Goal: Task Accomplishment & Management: Manage account settings

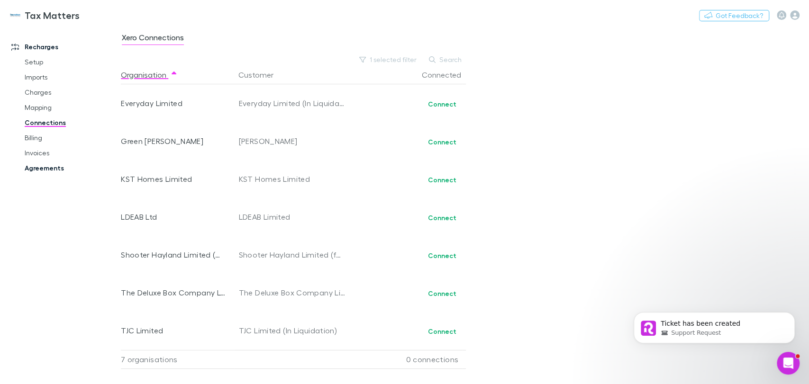
click at [43, 168] on link "Agreements" at bounding box center [71, 168] width 113 height 15
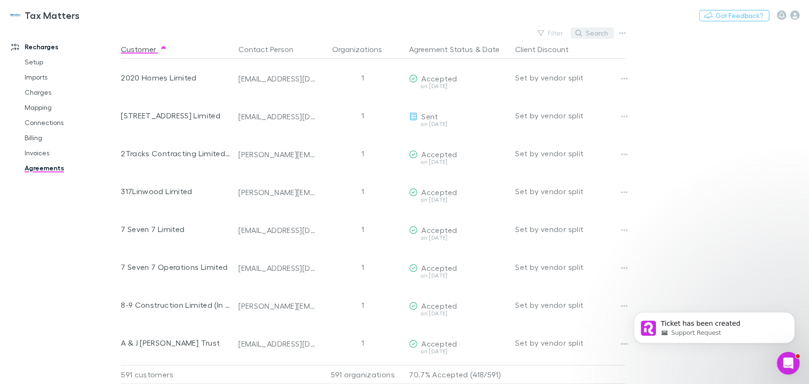
click at [595, 31] on button "Search" at bounding box center [592, 32] width 43 height 11
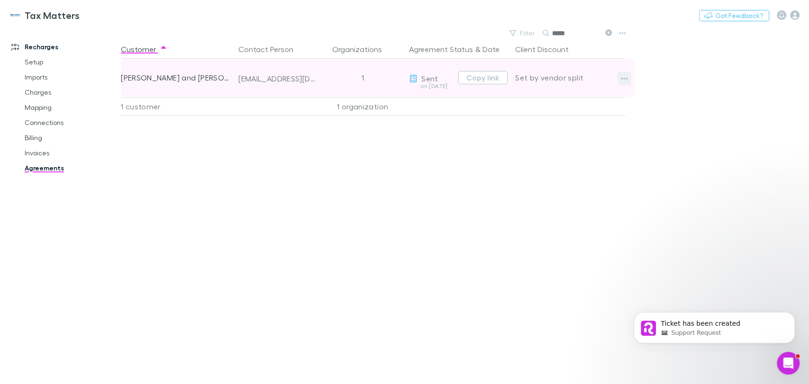
click at [618, 77] on button "button" at bounding box center [624, 78] width 13 height 13
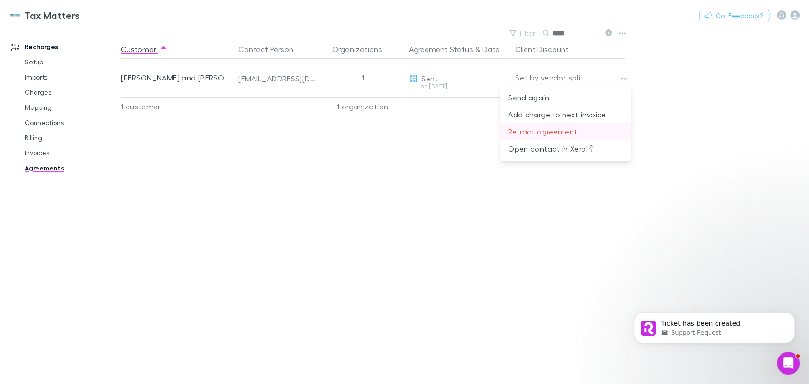
click at [537, 131] on p "Retract agreement" at bounding box center [565, 131] width 115 height 11
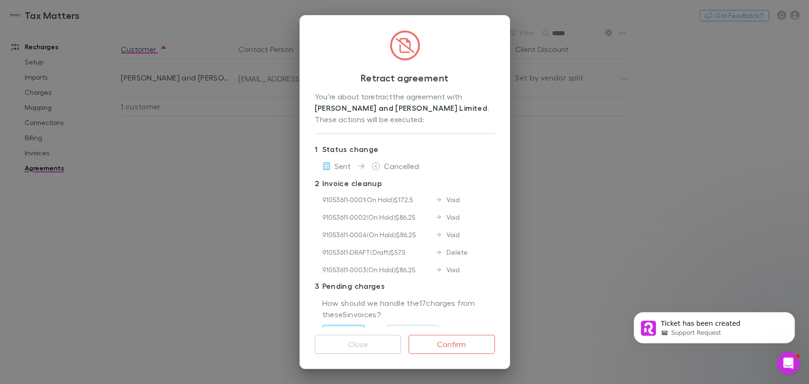
scroll to position [108, 0]
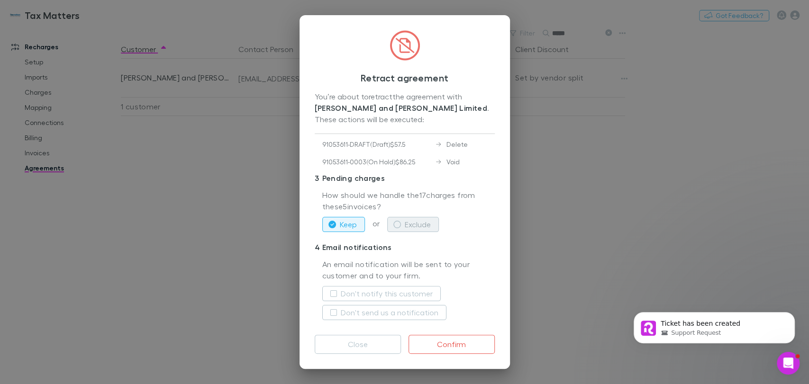
drag, startPoint x: 428, startPoint y: 221, endPoint x: 425, endPoint y: 224, distance: 5.0
click at [428, 220] on button "Exclude" at bounding box center [413, 224] width 52 height 15
click at [383, 293] on label "Don't notify this customer" at bounding box center [387, 293] width 92 height 11
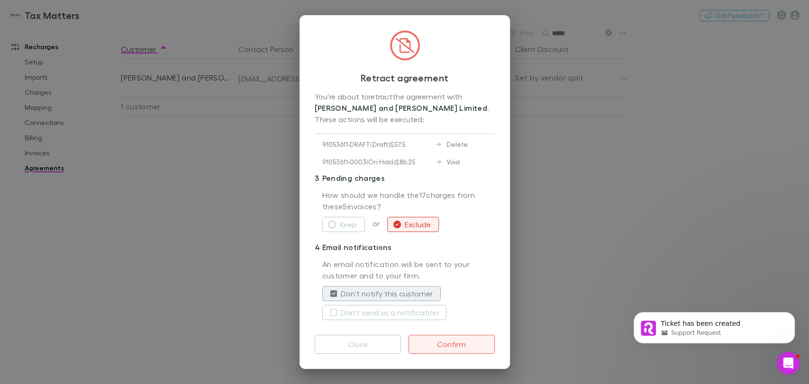
click at [453, 345] on button "Confirm" at bounding box center [452, 344] width 86 height 19
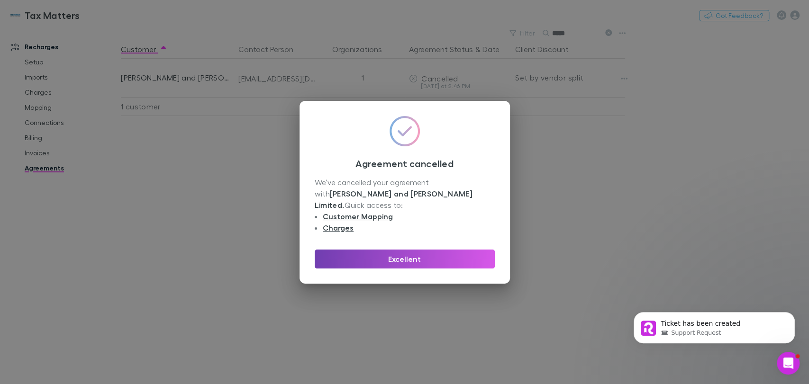
click at [433, 254] on button "Excellent" at bounding box center [405, 259] width 180 height 19
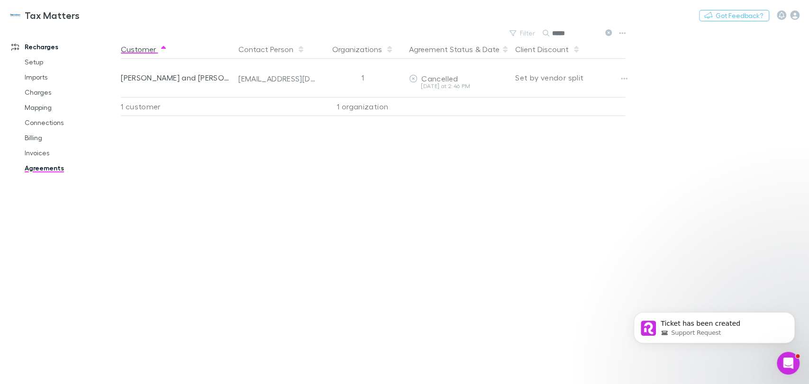
click at [508, 40] on main "Filter Search ***** Customer Contact Person Organizations Agreement Status & Da…" at bounding box center [465, 206] width 688 height 358
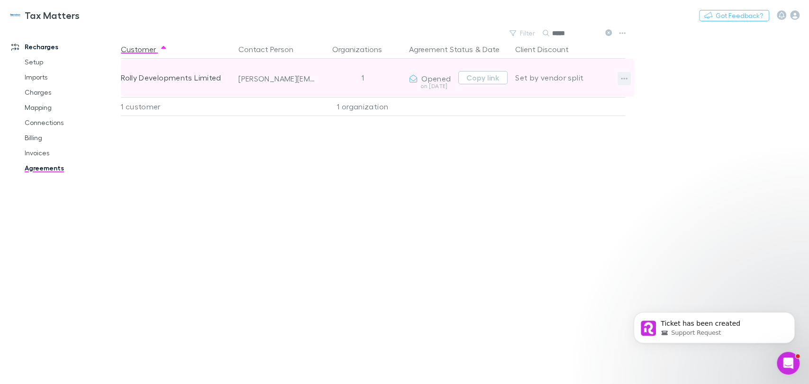
click at [626, 78] on icon "button" at bounding box center [624, 79] width 7 height 8
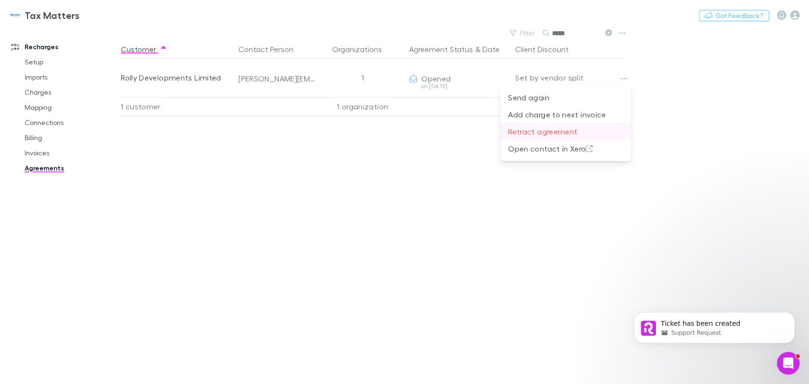
click at [542, 131] on p "Retract agreement" at bounding box center [565, 131] width 115 height 11
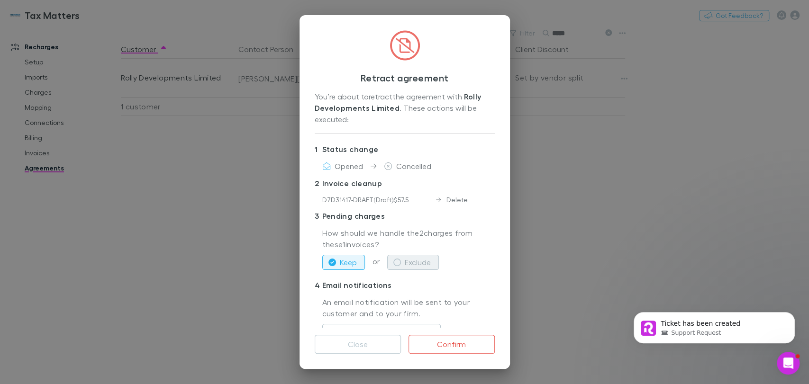
click at [399, 263] on icon "button" at bounding box center [397, 263] width 8 height 8
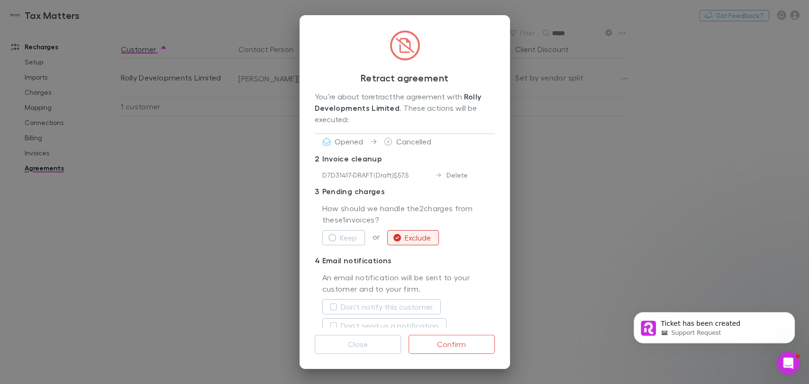
scroll to position [38, 0]
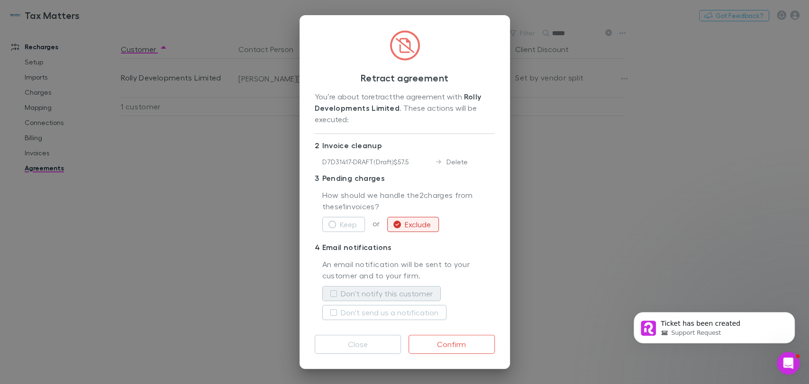
click at [369, 292] on label "Don't notify this customer" at bounding box center [387, 293] width 92 height 11
click at [443, 344] on button "Confirm" at bounding box center [452, 344] width 86 height 19
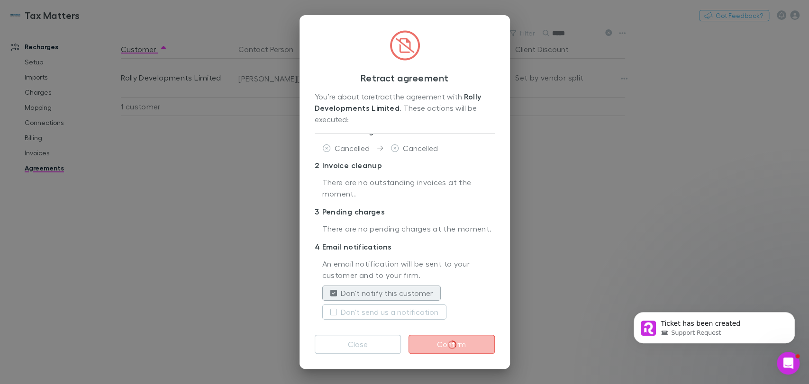
scroll to position [29, 0]
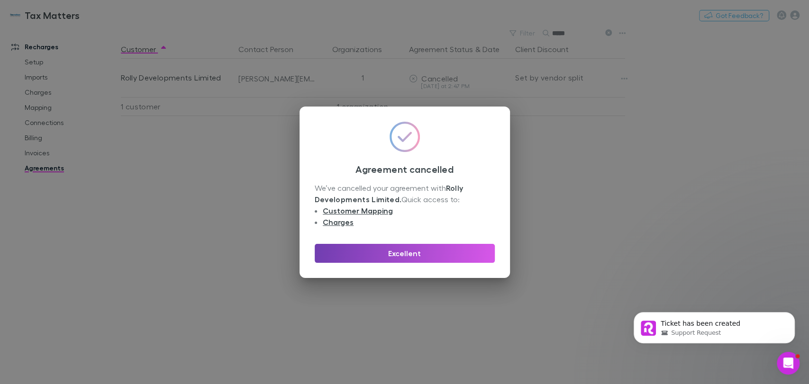
click at [394, 252] on button "Excellent" at bounding box center [405, 253] width 180 height 19
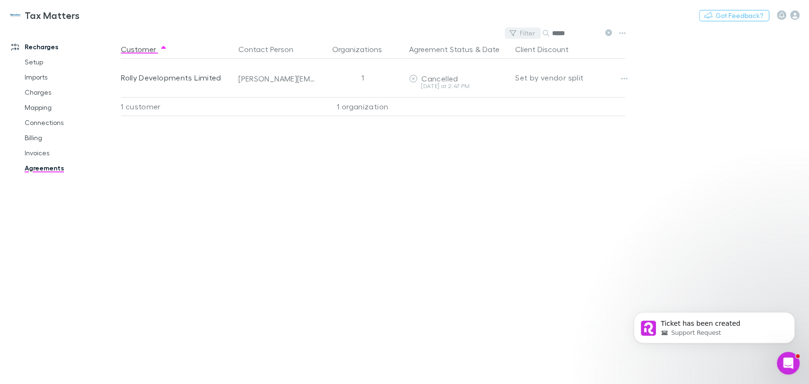
drag, startPoint x: 570, startPoint y: 34, endPoint x: 509, endPoint y: 36, distance: 60.2
click at [509, 36] on div "Filter Search *****" at bounding box center [560, 33] width 111 height 13
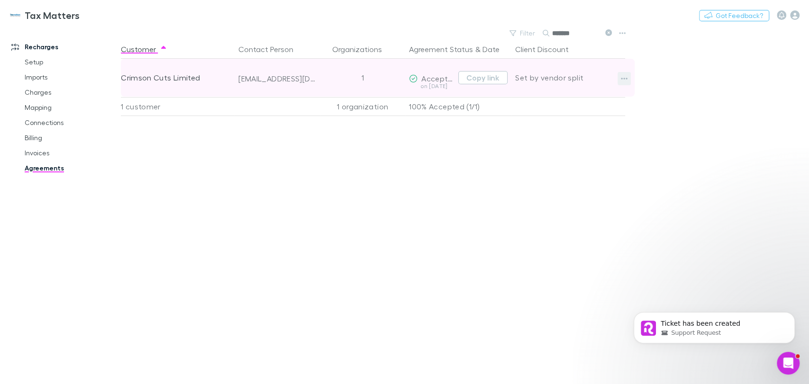
click at [620, 83] on button "button" at bounding box center [624, 78] width 13 height 13
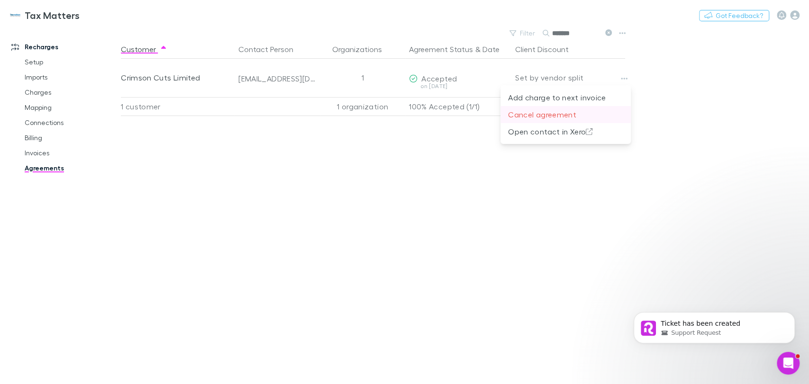
click at [532, 115] on p "Cancel agreement" at bounding box center [565, 114] width 115 height 11
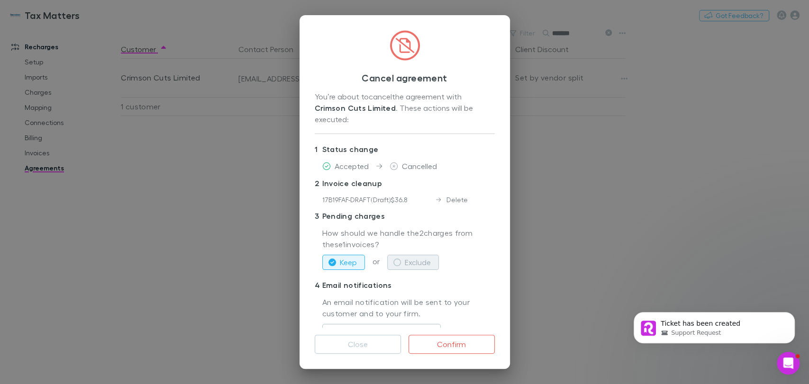
click at [422, 261] on button "Exclude" at bounding box center [413, 262] width 52 height 15
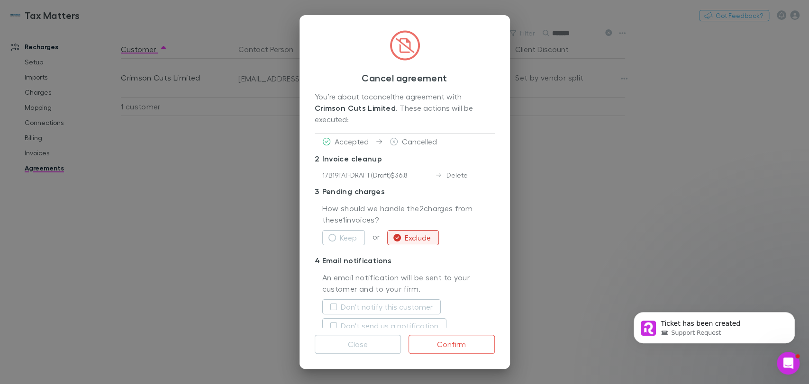
scroll to position [38, 0]
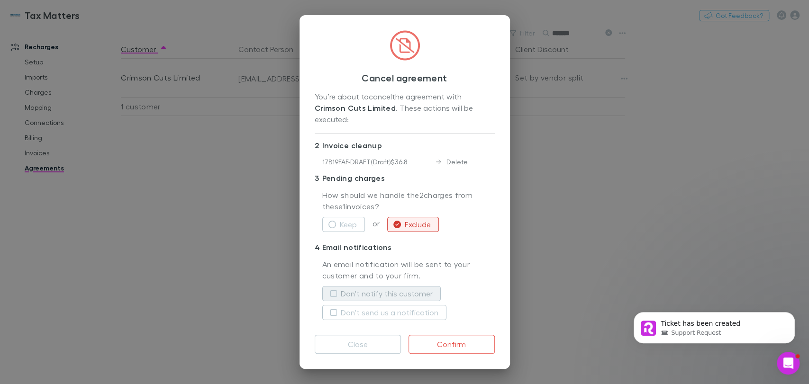
click at [384, 290] on label "Don't notify this customer" at bounding box center [387, 293] width 92 height 11
click at [459, 342] on button "Confirm" at bounding box center [452, 344] width 86 height 19
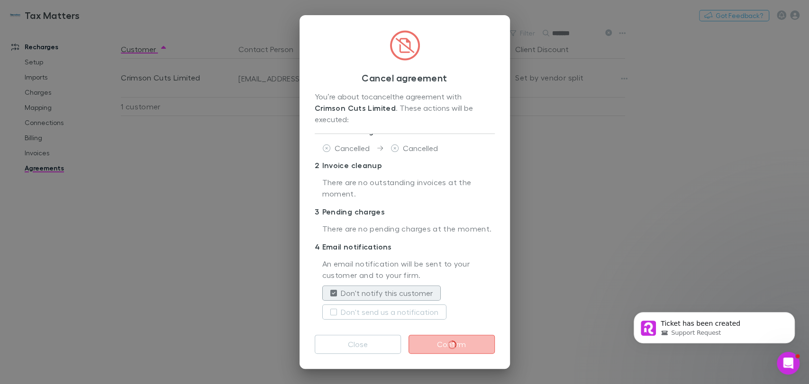
scroll to position [29, 0]
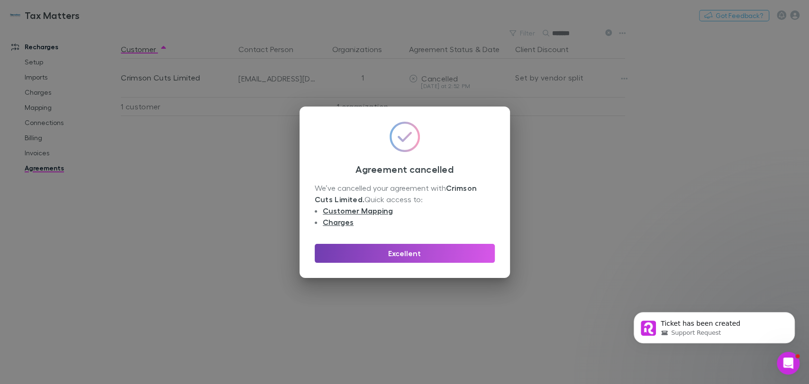
click at [403, 250] on button "Excellent" at bounding box center [405, 253] width 180 height 19
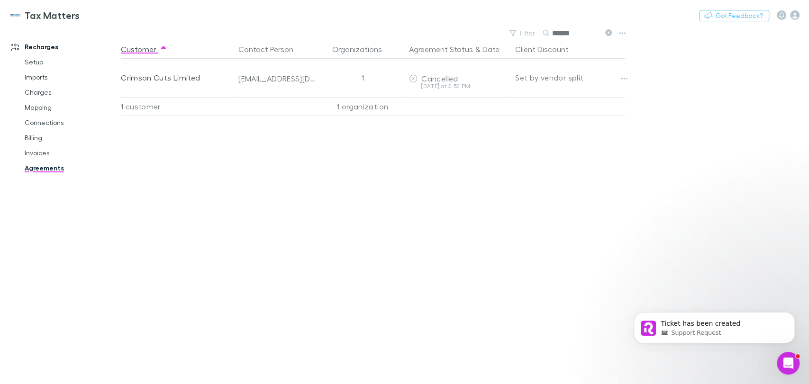
drag, startPoint x: 581, startPoint y: 33, endPoint x: 500, endPoint y: 31, distance: 80.1
click at [500, 31] on div "Filter Search *******" at bounding box center [375, 33] width 508 height 13
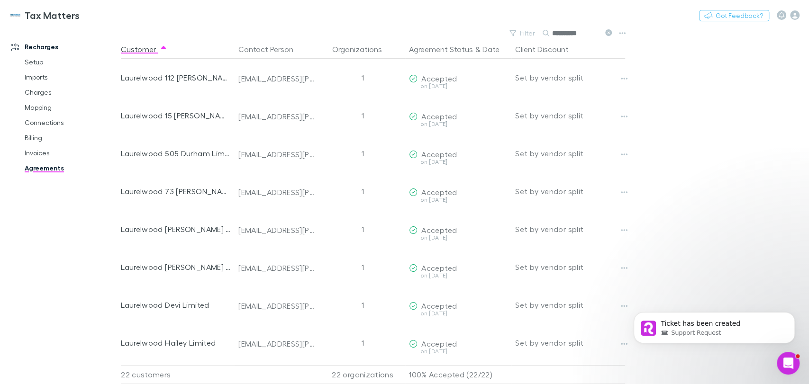
type input "**********"
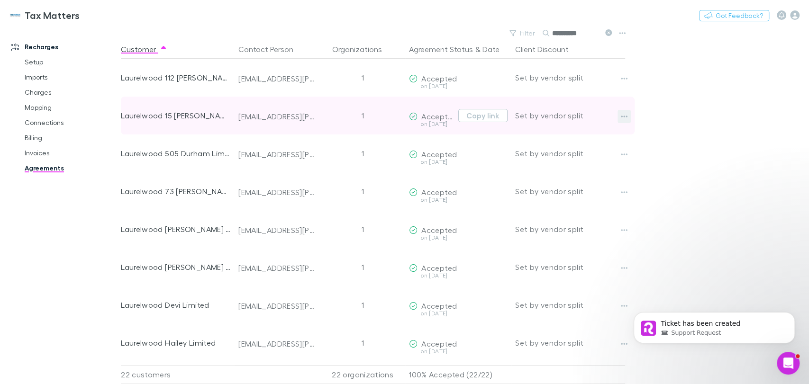
click at [622, 117] on icon "button" at bounding box center [624, 117] width 7 height 2
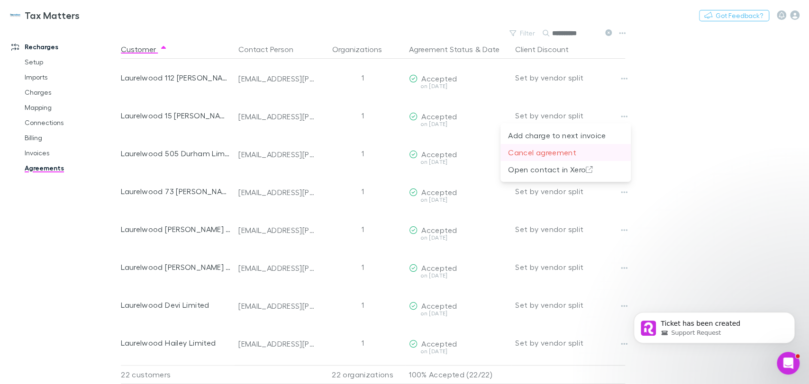
click at [546, 158] on p "Cancel agreement" at bounding box center [565, 152] width 115 height 11
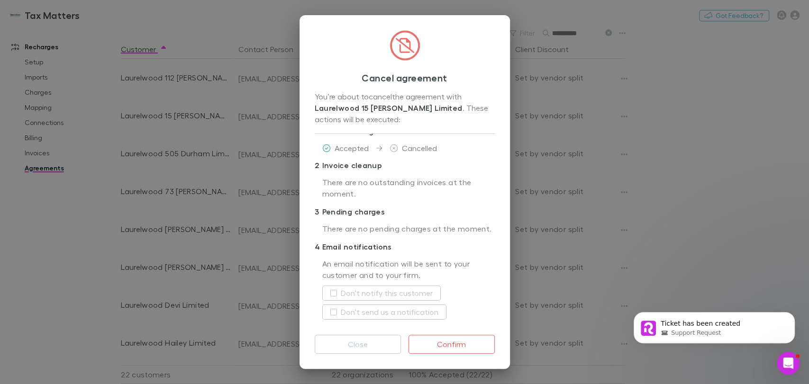
scroll to position [29, 0]
click at [377, 292] on label "Don't notify this customer" at bounding box center [387, 293] width 92 height 11
click at [447, 347] on button "Confirm" at bounding box center [452, 344] width 86 height 19
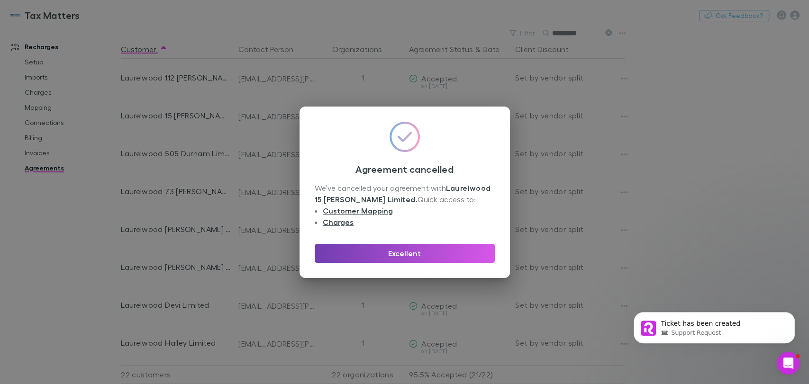
click at [433, 256] on button "Excellent" at bounding box center [405, 253] width 180 height 19
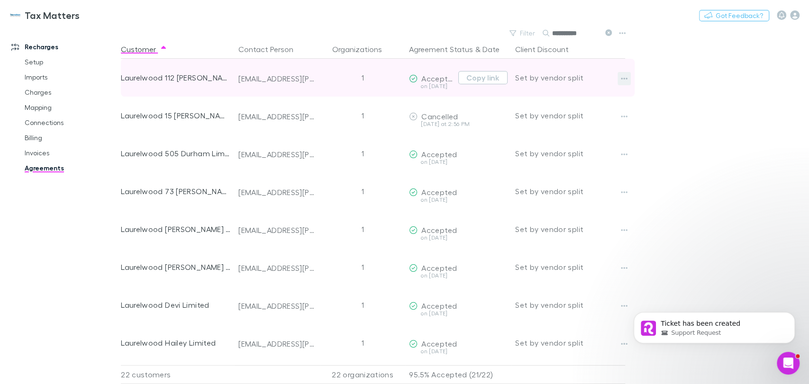
click at [626, 76] on icon "button" at bounding box center [624, 79] width 7 height 8
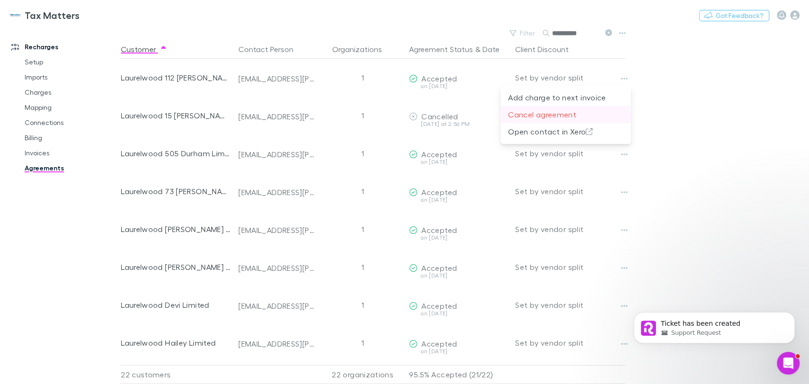
click at [559, 114] on p "Cancel agreement" at bounding box center [565, 114] width 115 height 11
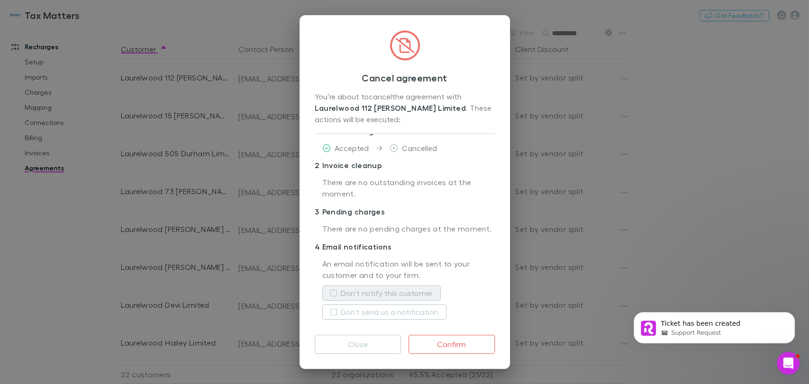
click at [338, 296] on button "Don't notify this customer" at bounding box center [381, 293] width 118 height 15
click at [464, 345] on button "Confirm" at bounding box center [452, 344] width 86 height 19
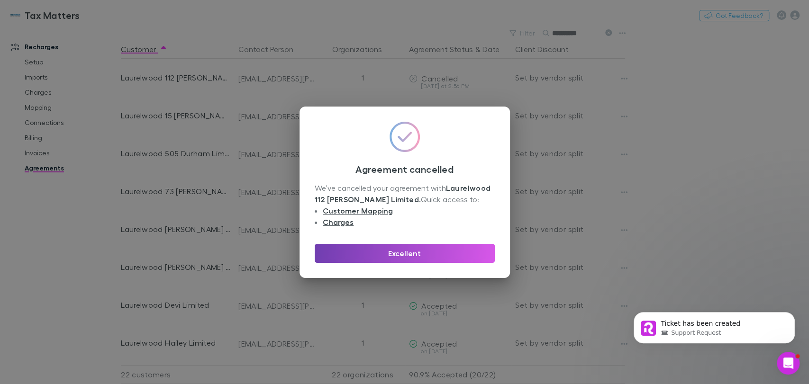
click at [419, 253] on button "Excellent" at bounding box center [405, 253] width 180 height 19
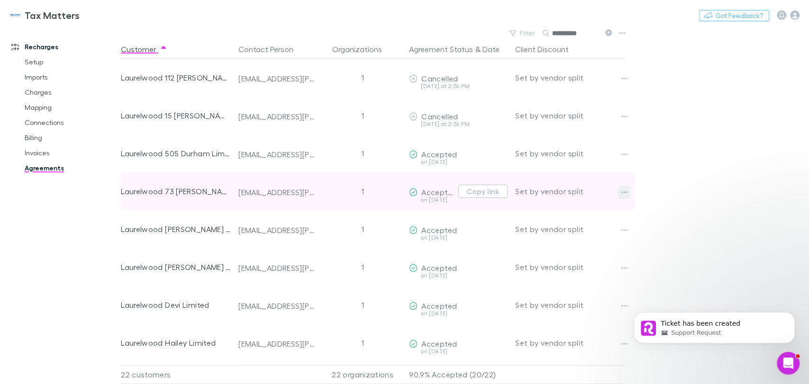
click at [621, 191] on icon "button" at bounding box center [624, 193] width 7 height 8
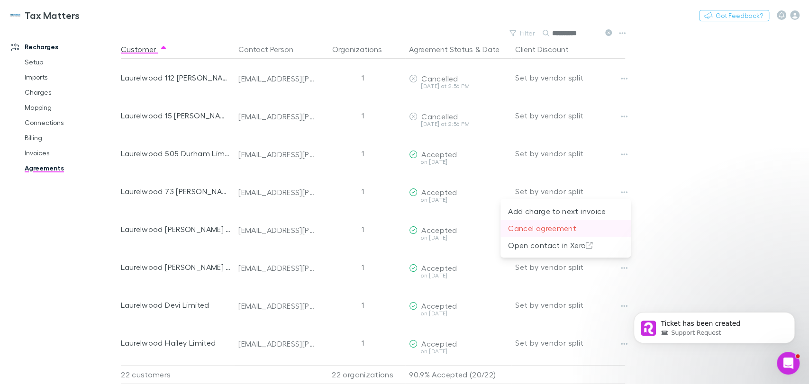
click at [552, 235] on li "Cancel agreement" at bounding box center [565, 228] width 130 height 17
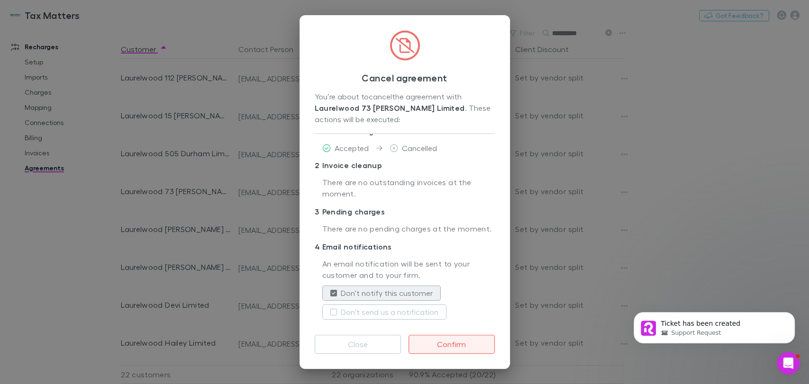
click at [461, 346] on button "Confirm" at bounding box center [452, 344] width 86 height 19
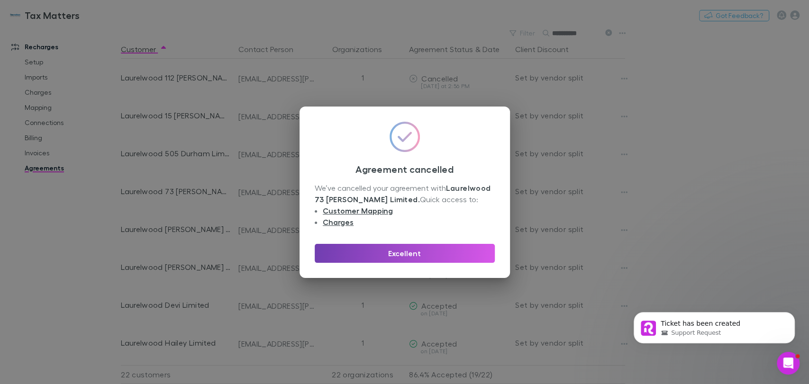
click at [457, 246] on button "Excellent" at bounding box center [405, 253] width 180 height 19
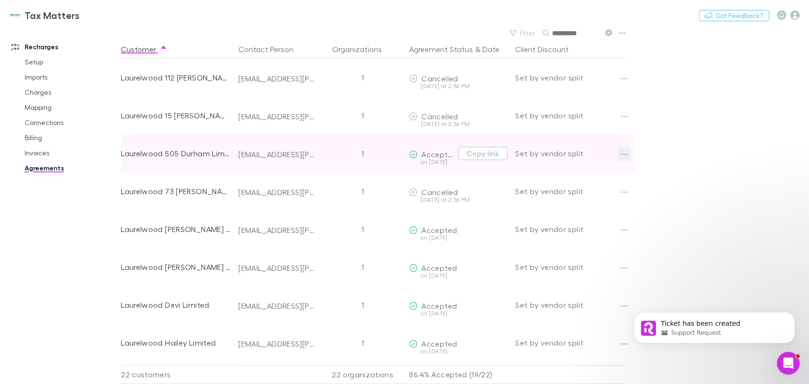
click at [625, 153] on icon "button" at bounding box center [624, 155] width 7 height 8
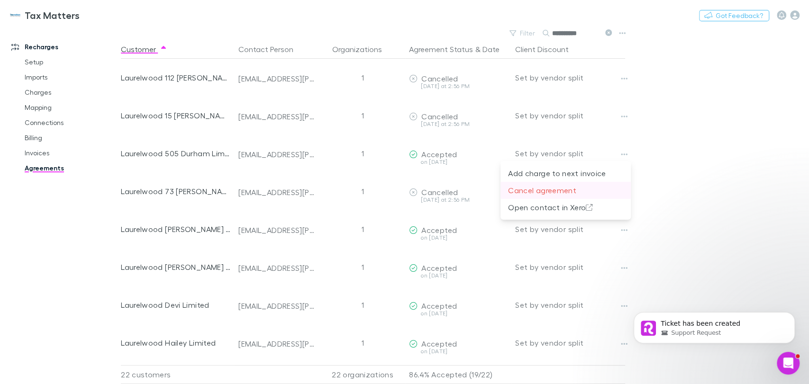
click at [522, 190] on p "Cancel agreement" at bounding box center [565, 190] width 115 height 11
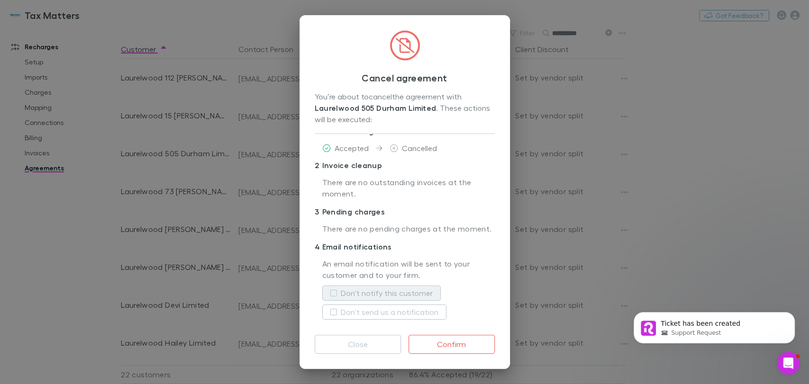
click at [380, 297] on label "Don't notify this customer" at bounding box center [387, 293] width 92 height 11
click at [461, 342] on button "Confirm" at bounding box center [452, 344] width 86 height 19
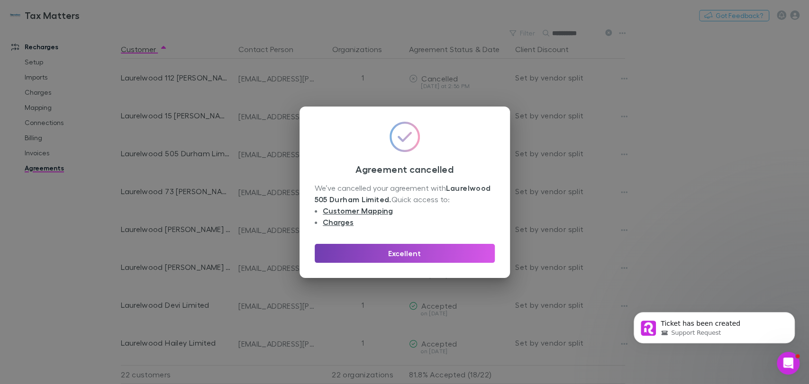
click at [415, 250] on button "Excellent" at bounding box center [405, 253] width 180 height 19
